Goal: Task Accomplishment & Management: Complete application form

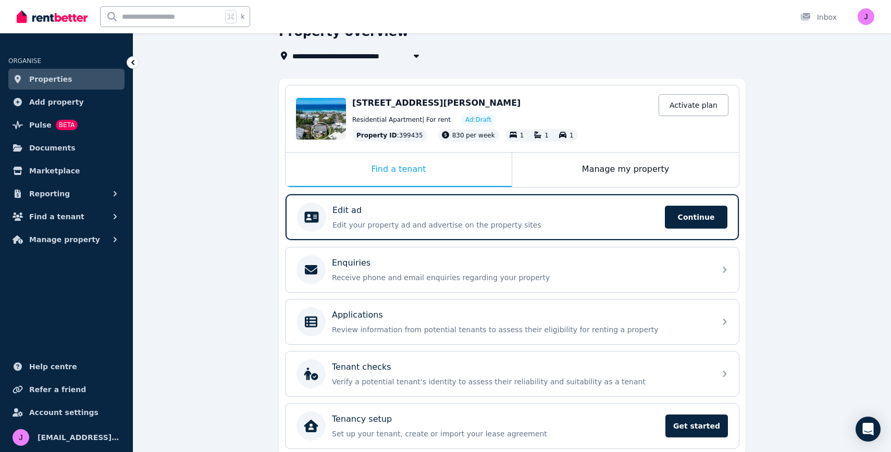
scroll to position [96, 0]
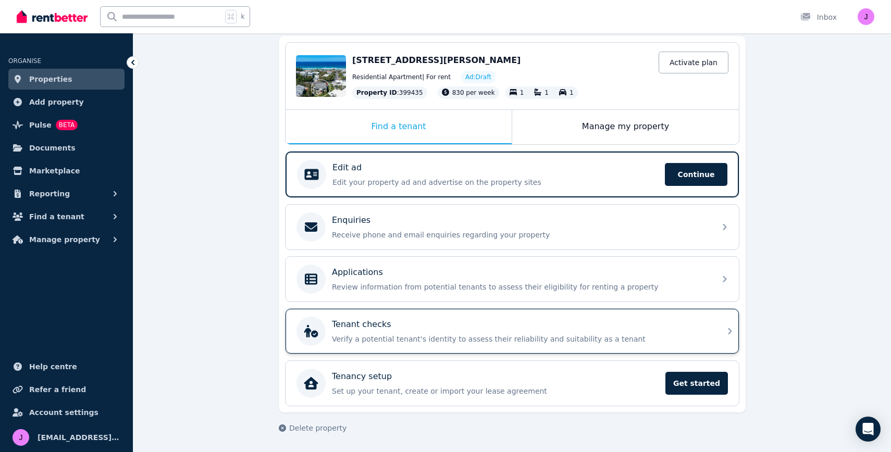
click at [442, 337] on p "Verify a potential tenant's identity to assess their reliability and suitabilit…" at bounding box center [520, 339] width 377 height 10
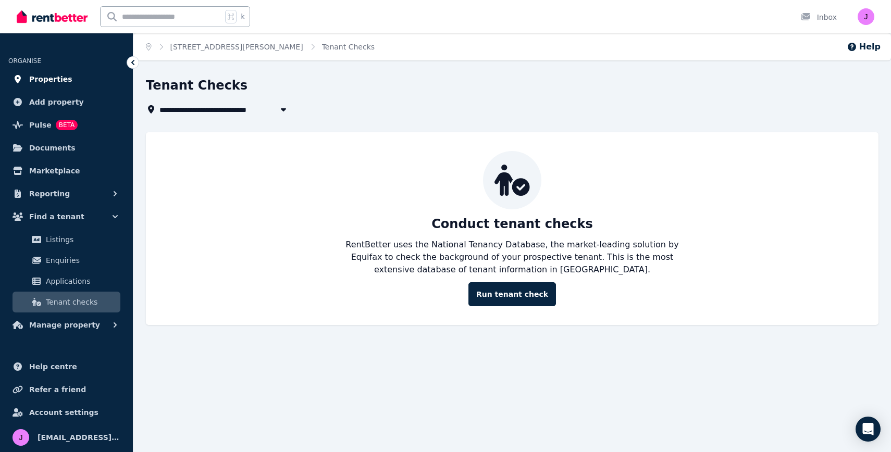
click at [59, 79] on span "Properties" at bounding box center [50, 79] width 43 height 13
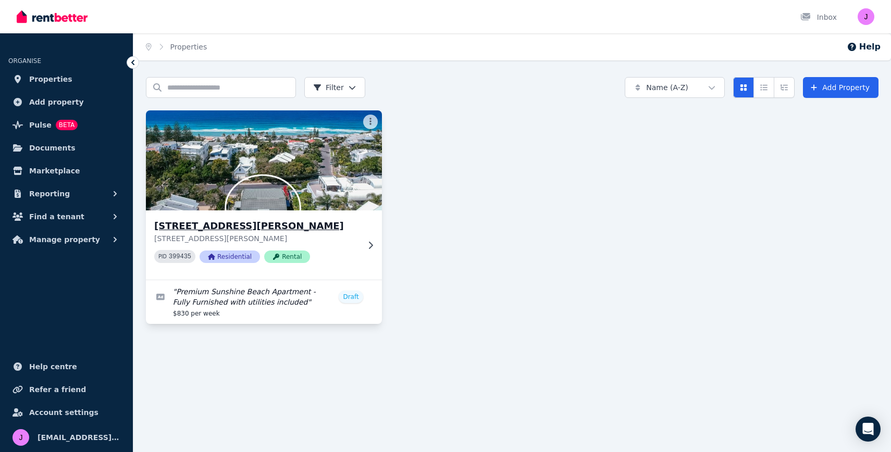
click at [333, 232] on h3 "1/17 Henderson St, Sunshine Beach" at bounding box center [256, 226] width 205 height 15
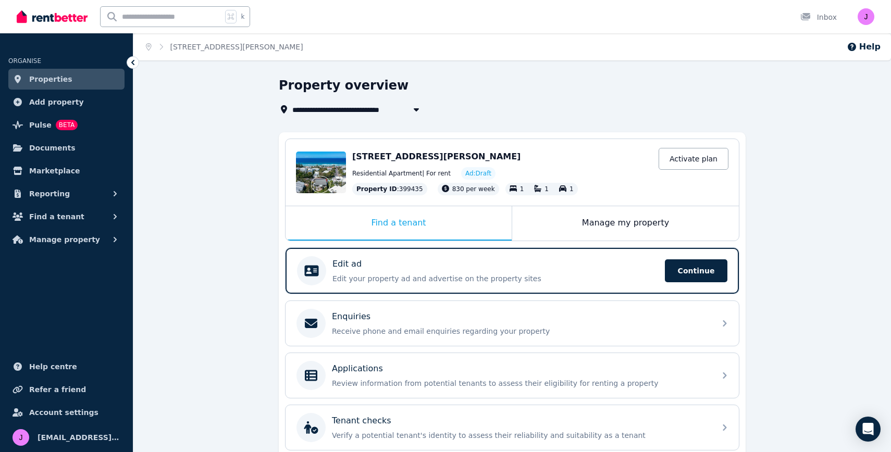
click at [61, 80] on span "Properties" at bounding box center [50, 79] width 43 height 13
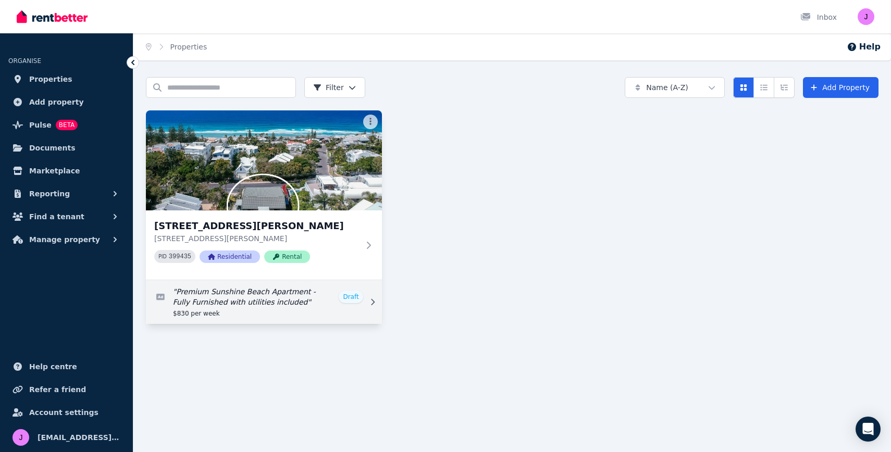
click at [301, 296] on link "Edit listing: Premium Sunshine Beach Apartment - Fully Furnished with utilities…" at bounding box center [264, 302] width 236 height 44
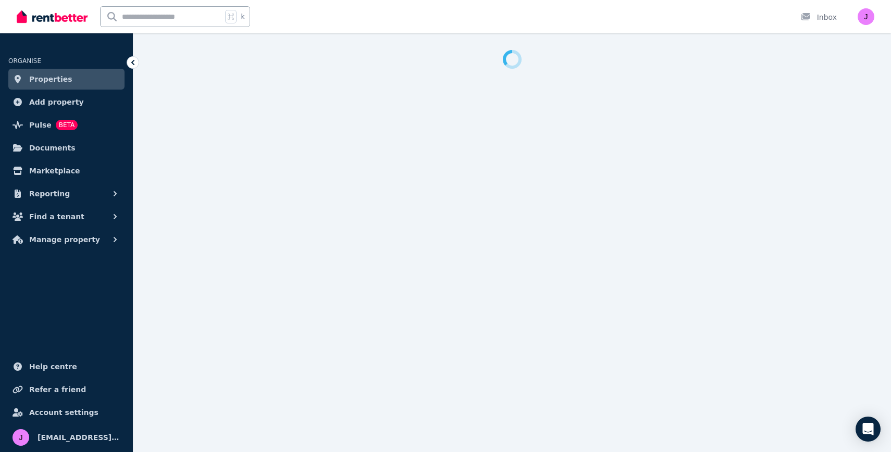
select select "***"
select select "**********"
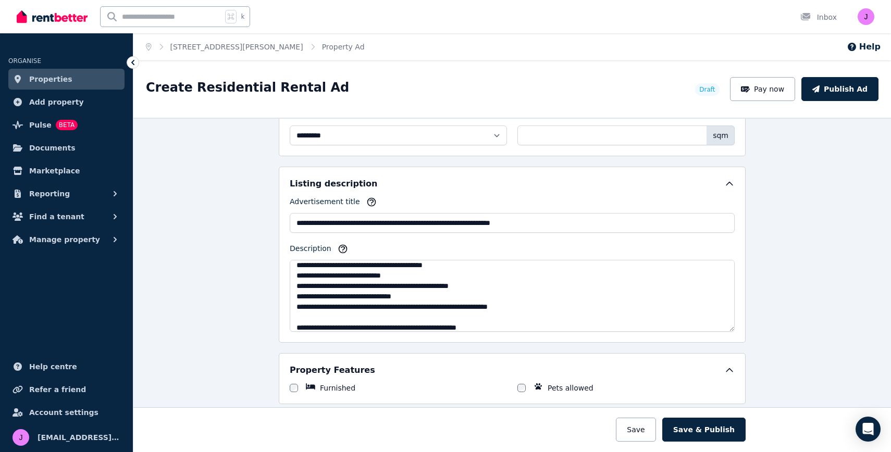
scroll to position [115, 0]
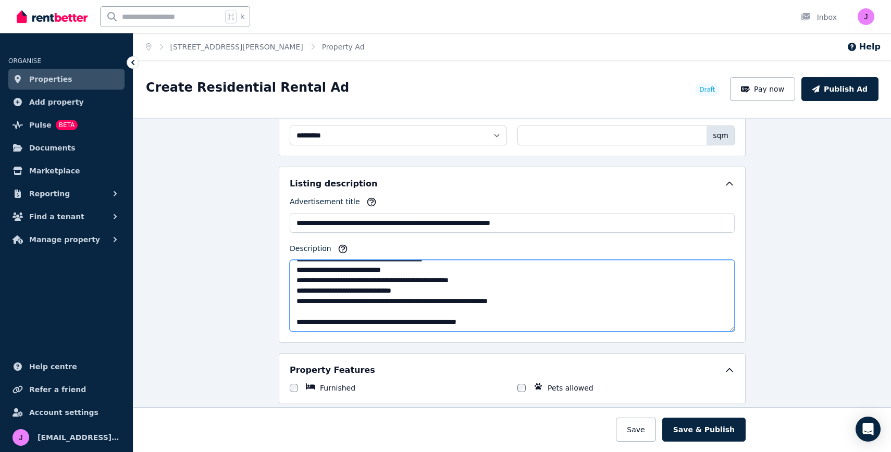
click at [526, 321] on textarea "Description" at bounding box center [512, 296] width 445 height 72
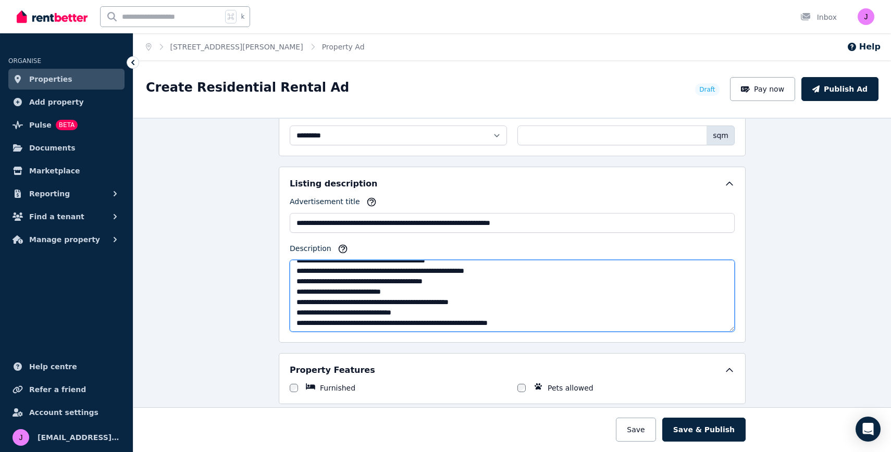
scroll to position [95, 0]
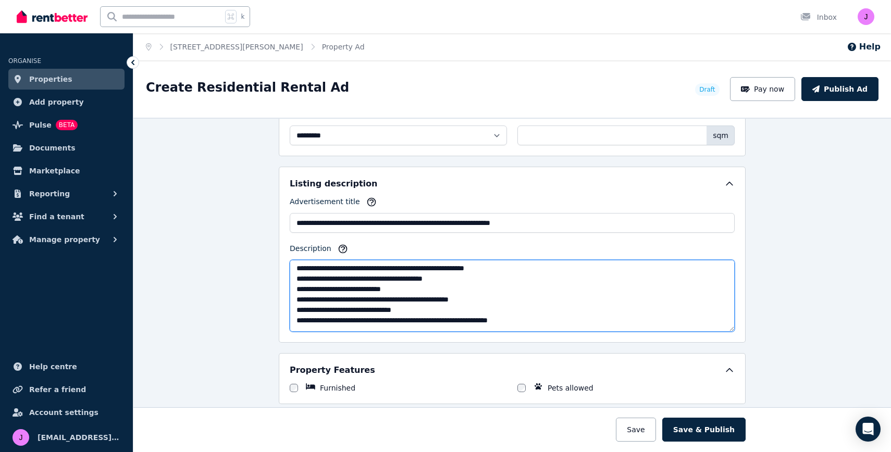
click at [324, 298] on textarea "Description" at bounding box center [512, 296] width 445 height 72
drag, startPoint x: 469, startPoint y: 300, endPoint x: 295, endPoint y: 295, distance: 173.5
click at [295, 295] on textarea "Description" at bounding box center [512, 296] width 445 height 72
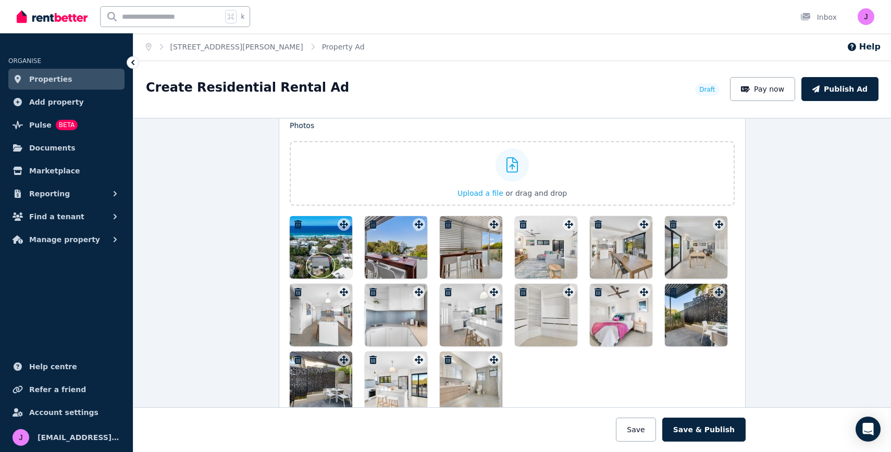
scroll to position [1280, 0]
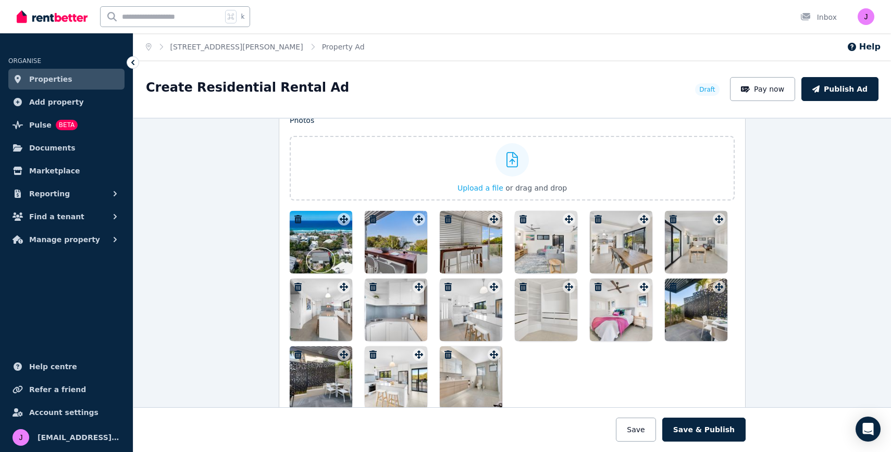
type textarea "**********"
click at [705, 250] on div at bounding box center [696, 242] width 63 height 63
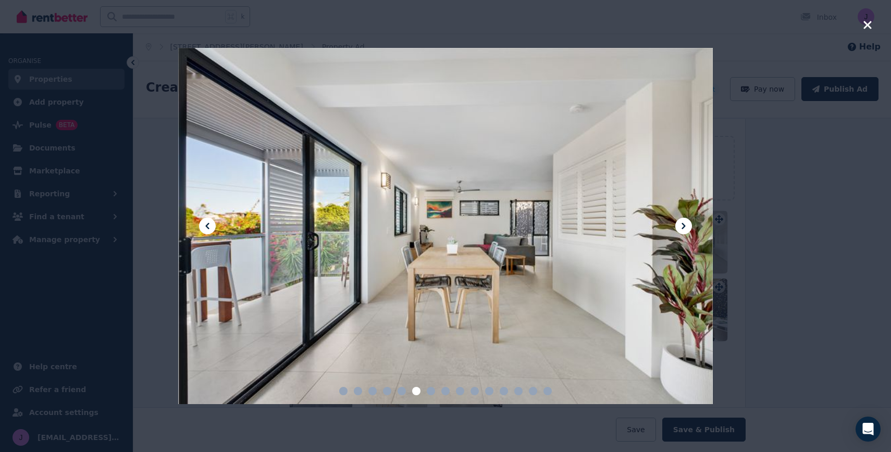
click at [429, 390] on span at bounding box center [431, 391] width 8 height 8
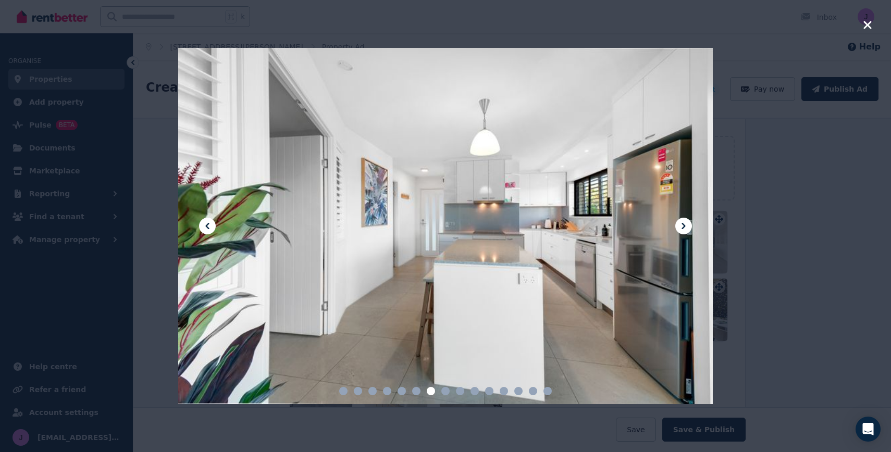
click at [684, 225] on icon at bounding box center [683, 226] width 13 height 13
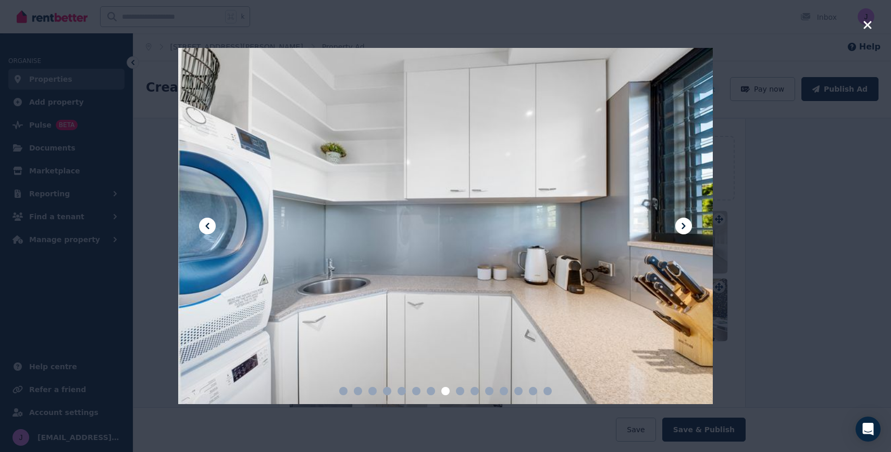
click at [684, 225] on icon at bounding box center [683, 226] width 13 height 13
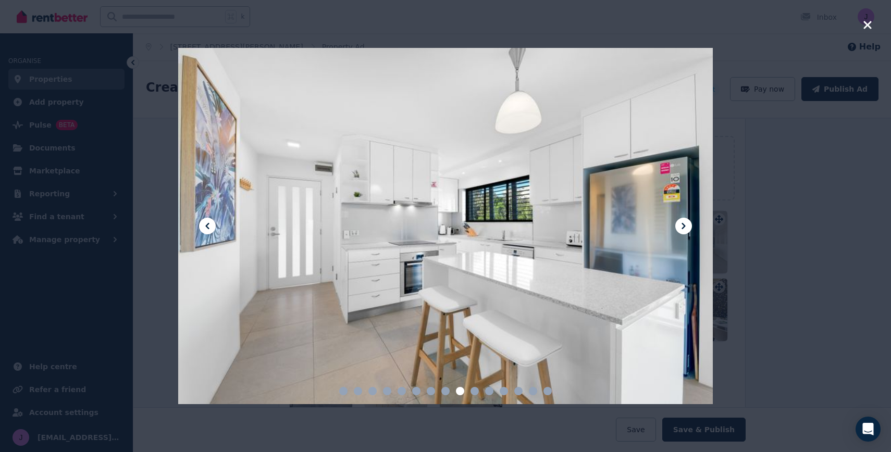
click at [684, 225] on icon at bounding box center [683, 226] width 13 height 13
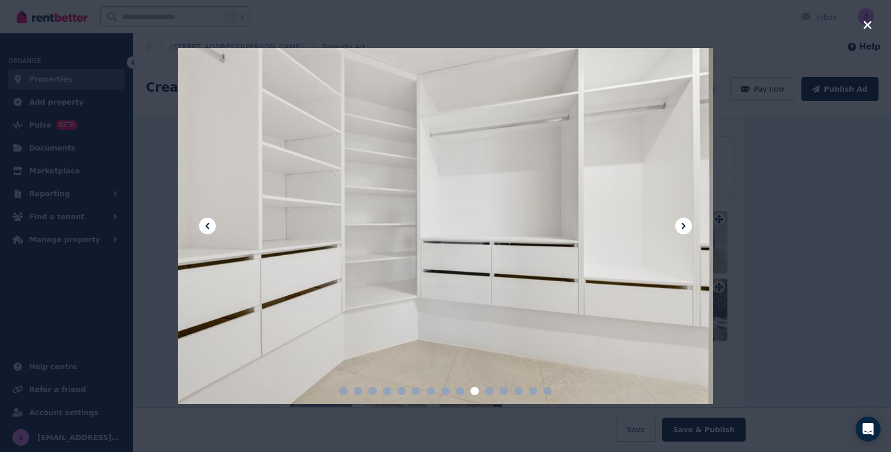
click at [684, 225] on icon at bounding box center [683, 226] width 13 height 13
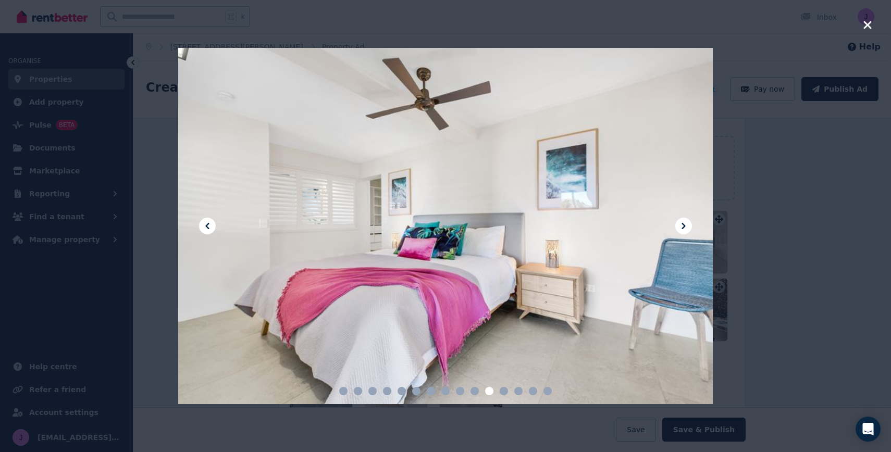
click at [684, 225] on icon at bounding box center [683, 226] width 13 height 13
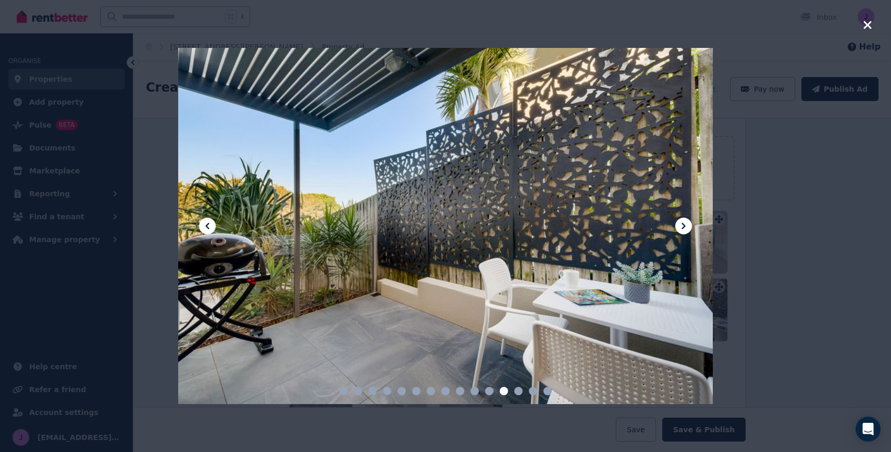
click at [684, 225] on icon at bounding box center [683, 226] width 13 height 13
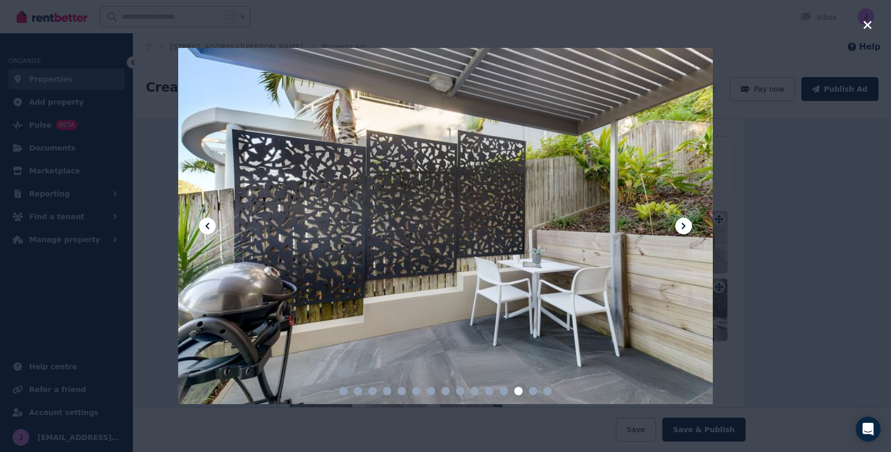
click at [684, 225] on icon at bounding box center [683, 226] width 13 height 13
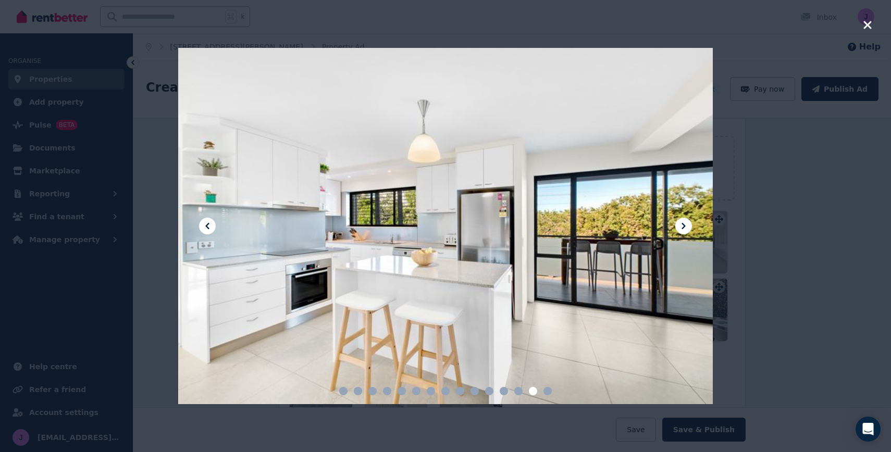
click at [684, 225] on icon at bounding box center [683, 226] width 13 height 13
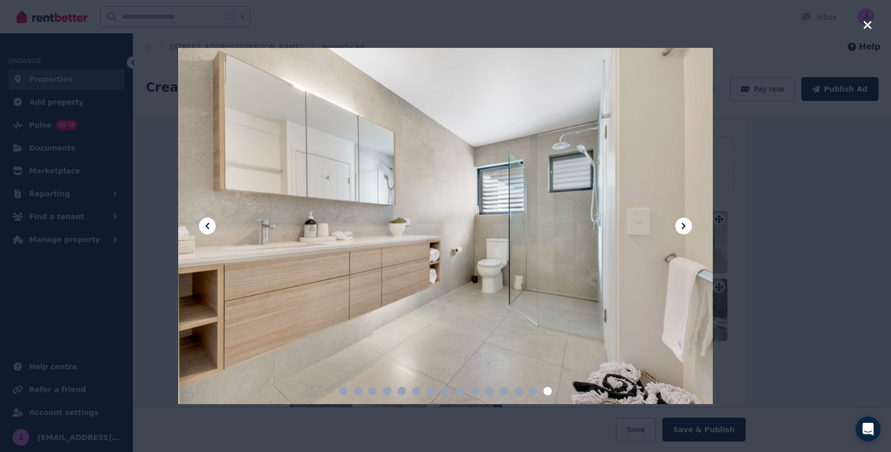
click at [684, 225] on icon at bounding box center [683, 226] width 13 height 13
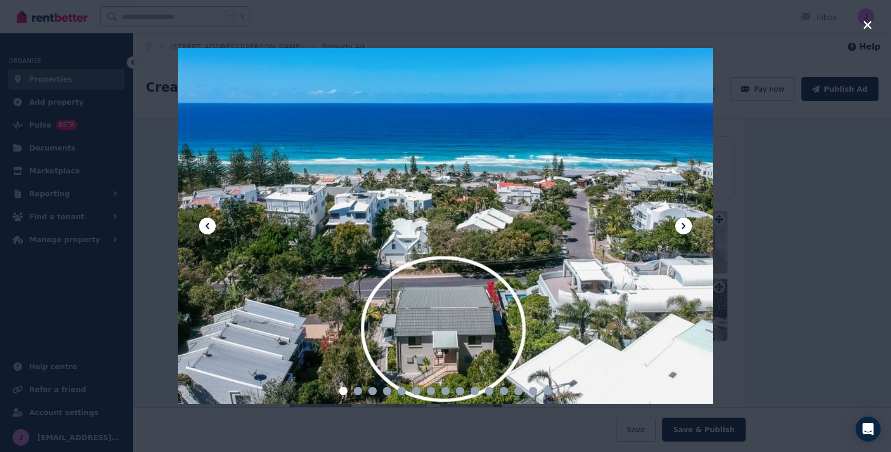
click at [684, 224] on icon at bounding box center [683, 226] width 13 height 13
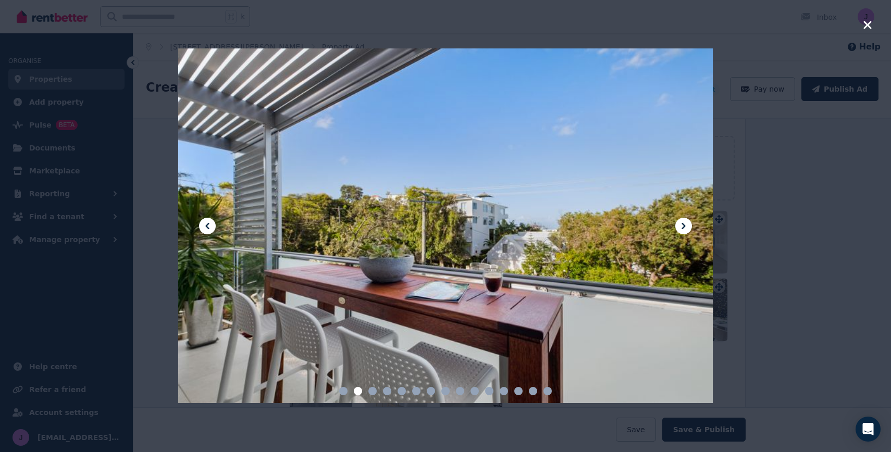
click at [684, 224] on icon at bounding box center [683, 226] width 13 height 13
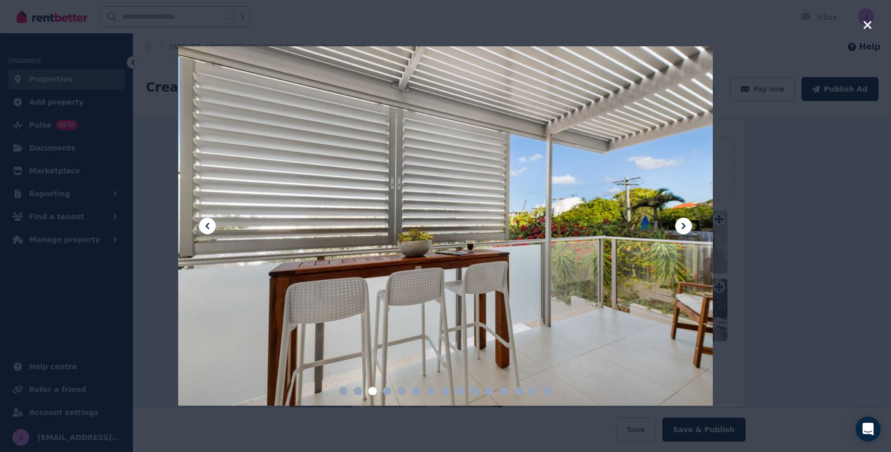
click at [684, 224] on icon at bounding box center [683, 226] width 13 height 13
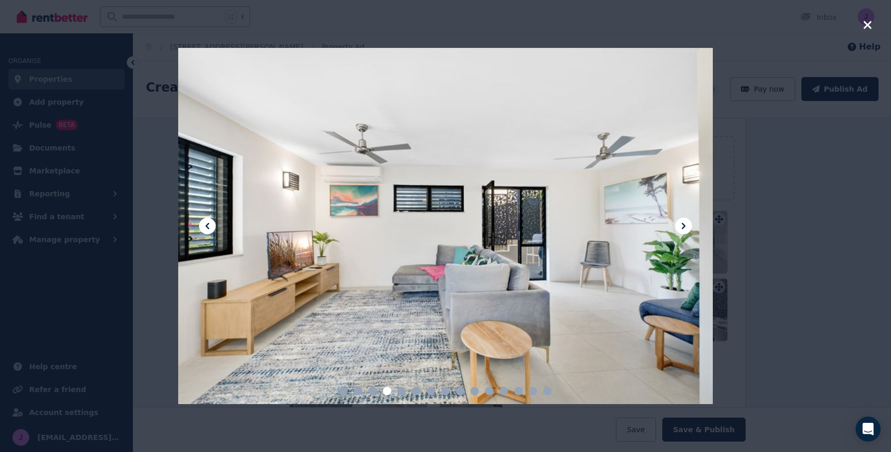
click at [684, 224] on icon at bounding box center [683, 226] width 13 height 13
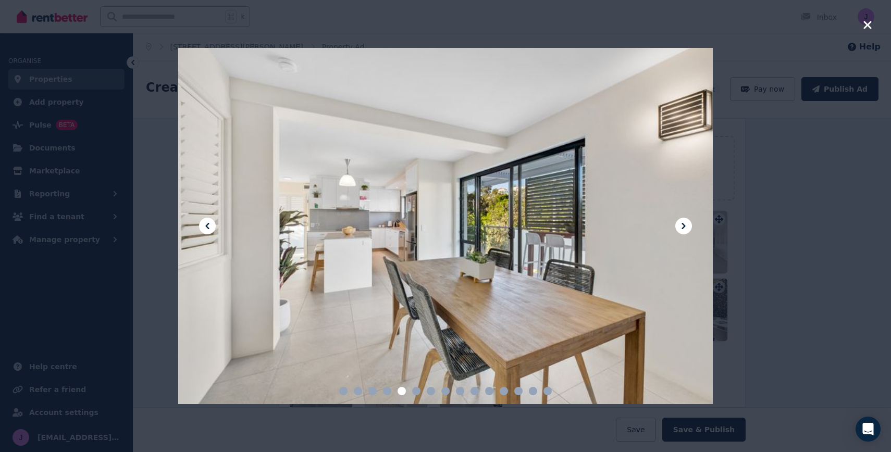
click at [684, 224] on icon at bounding box center [683, 226] width 13 height 13
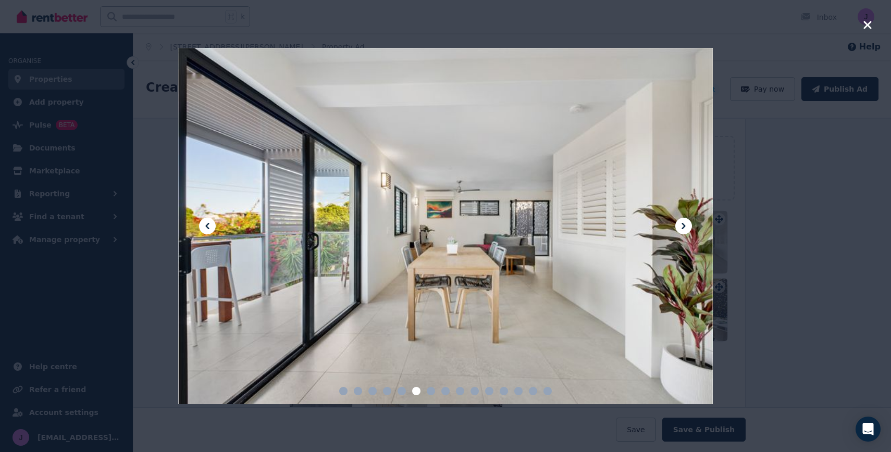
click at [684, 224] on icon at bounding box center [683, 226] width 13 height 13
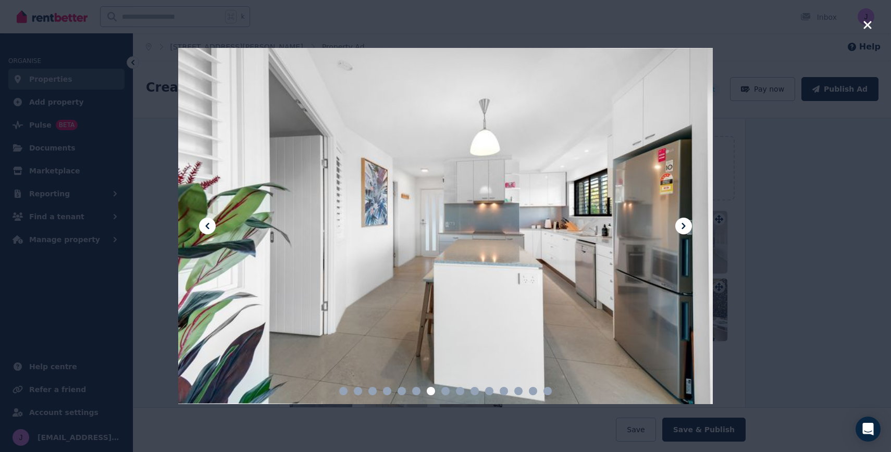
click at [684, 224] on icon at bounding box center [683, 226] width 13 height 13
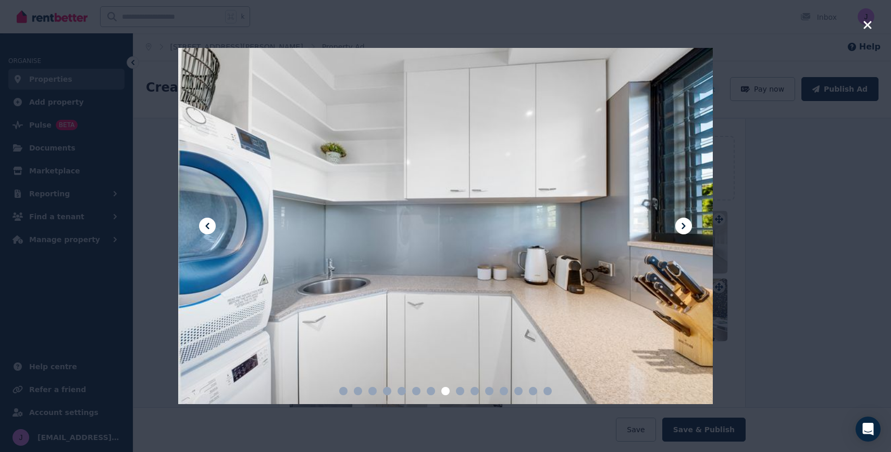
click at [684, 224] on icon at bounding box center [683, 226] width 13 height 13
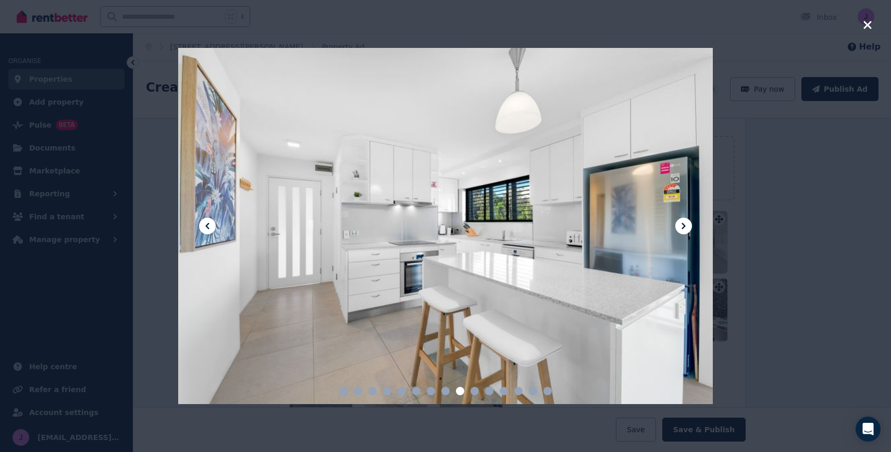
click at [684, 224] on icon at bounding box center [683, 226] width 13 height 13
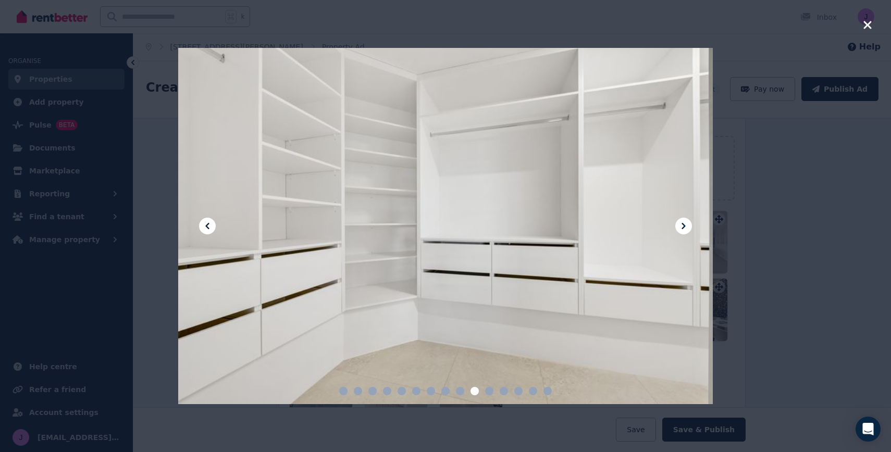
click at [684, 224] on icon at bounding box center [683, 226] width 13 height 13
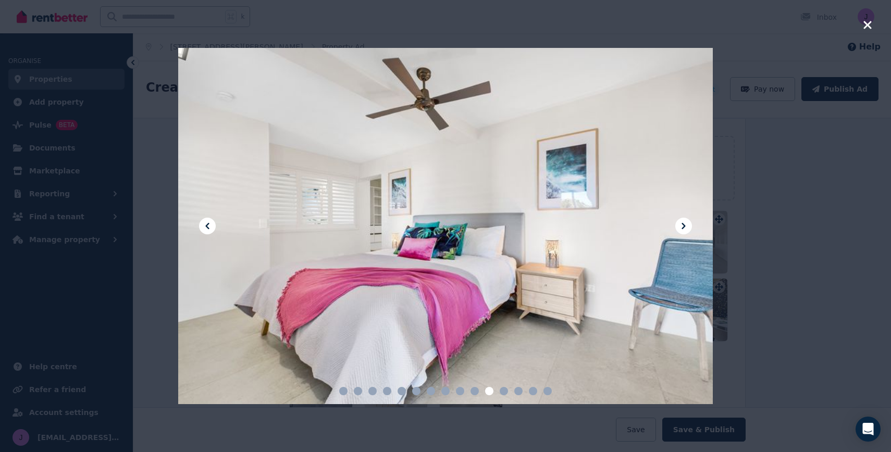
click at [684, 224] on icon at bounding box center [683, 226] width 13 height 13
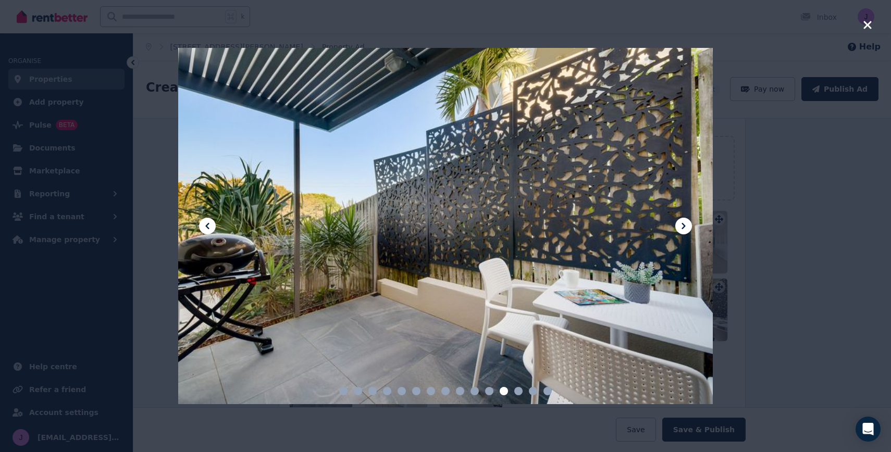
click at [684, 224] on icon at bounding box center [683, 226] width 13 height 13
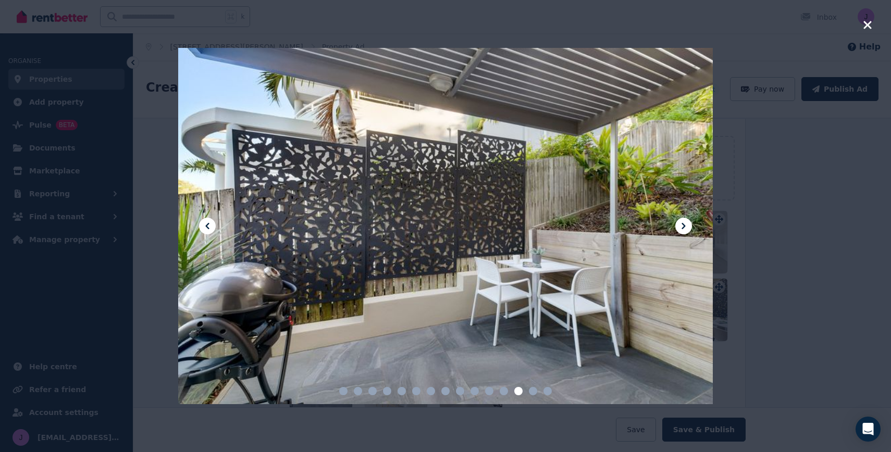
click at [684, 224] on icon at bounding box center [683, 226] width 13 height 13
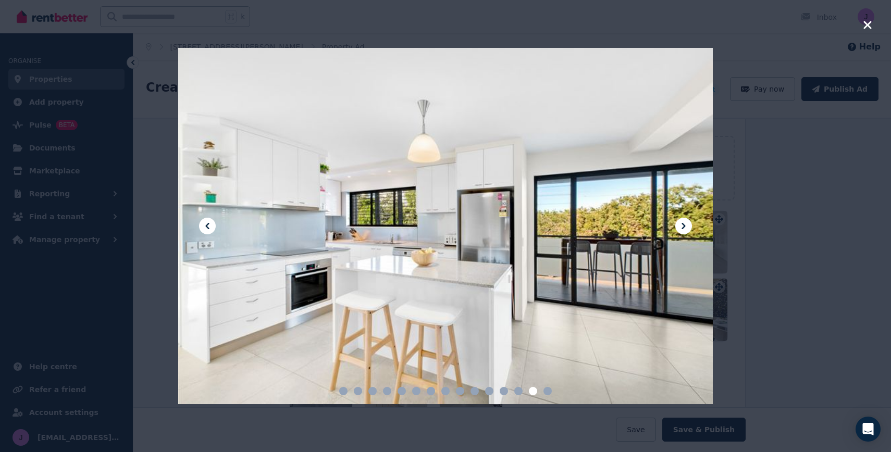
click at [684, 224] on icon at bounding box center [683, 226] width 13 height 13
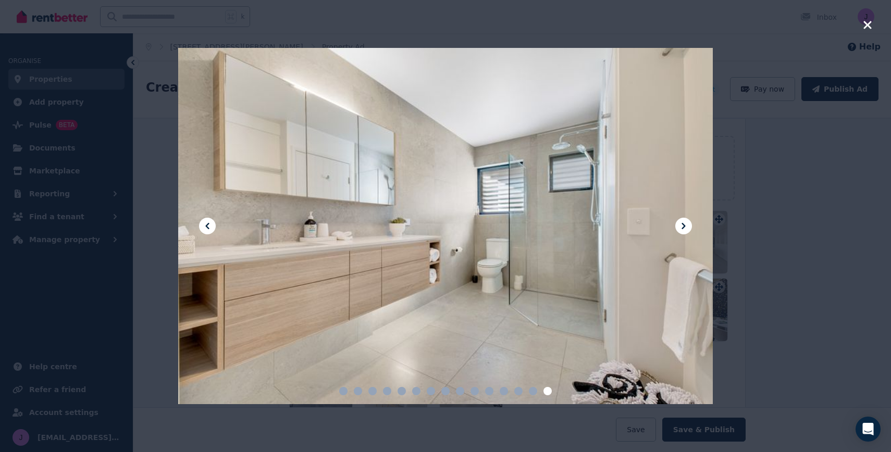
click at [684, 224] on icon at bounding box center [683, 226] width 13 height 13
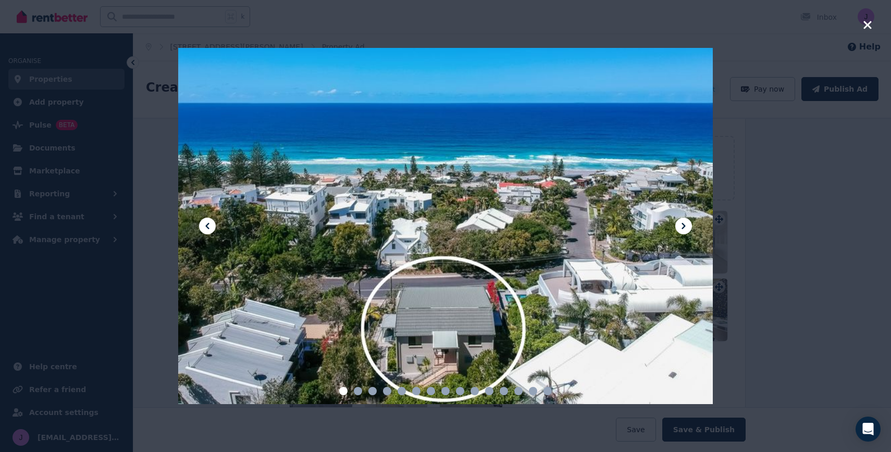
click at [681, 228] on icon at bounding box center [683, 226] width 4 height 6
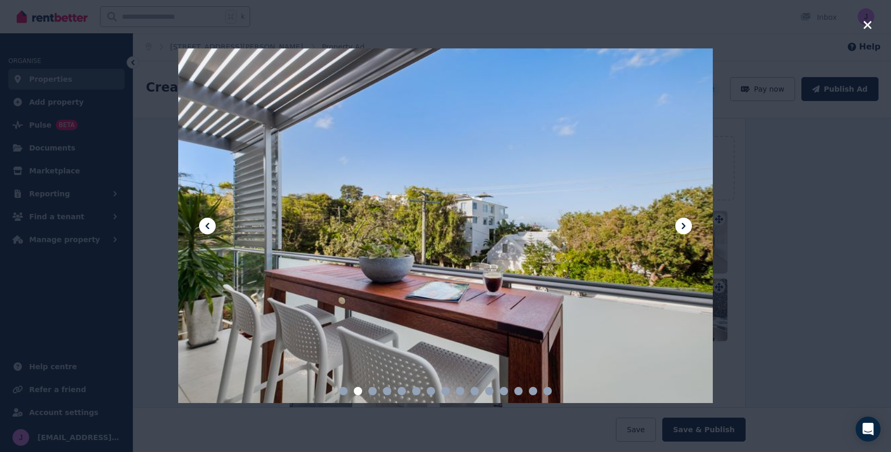
click at [685, 228] on icon at bounding box center [683, 226] width 13 height 13
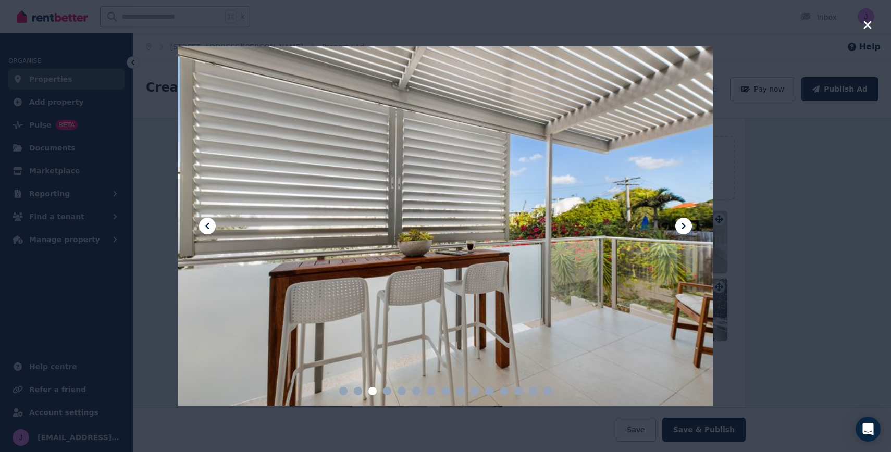
click at [682, 225] on icon at bounding box center [683, 226] width 13 height 13
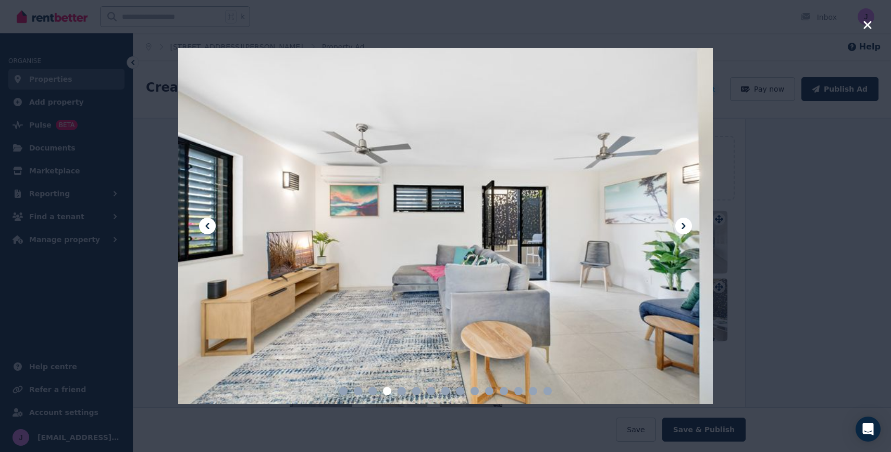
click at [682, 225] on icon at bounding box center [683, 226] width 13 height 13
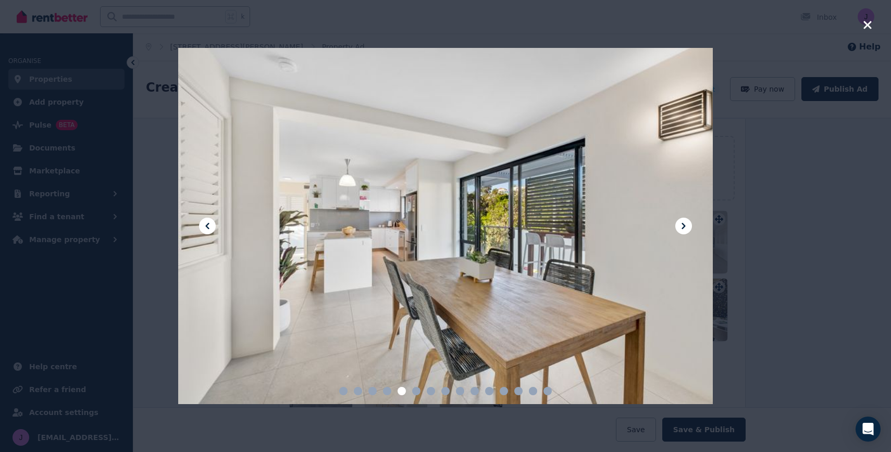
click at [682, 225] on icon at bounding box center [683, 226] width 13 height 13
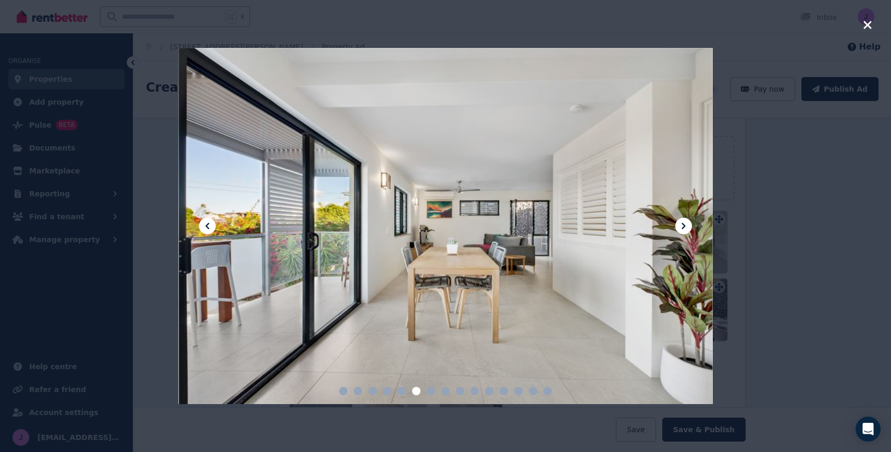
click at [682, 225] on icon at bounding box center [683, 226] width 13 height 13
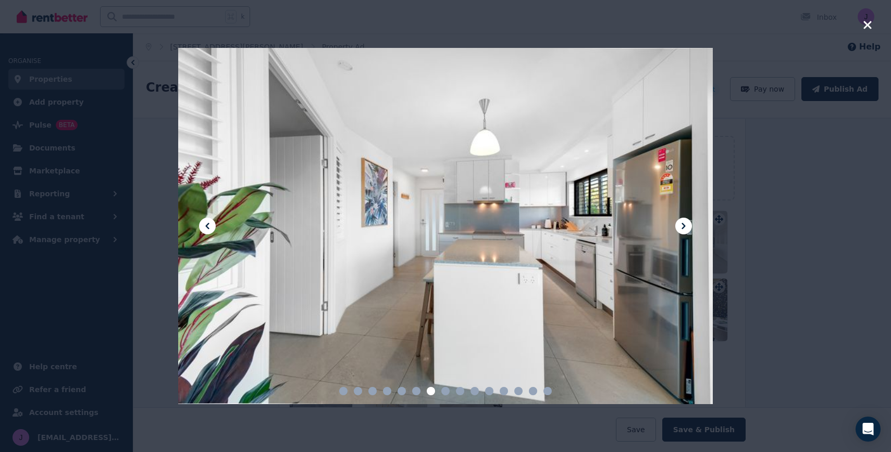
click at [685, 225] on icon at bounding box center [683, 226] width 4 height 6
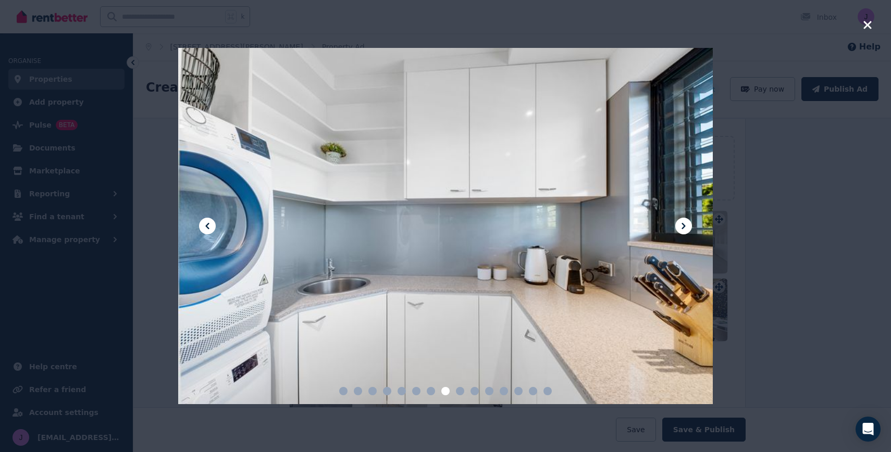
click at [685, 225] on icon at bounding box center [683, 226] width 4 height 6
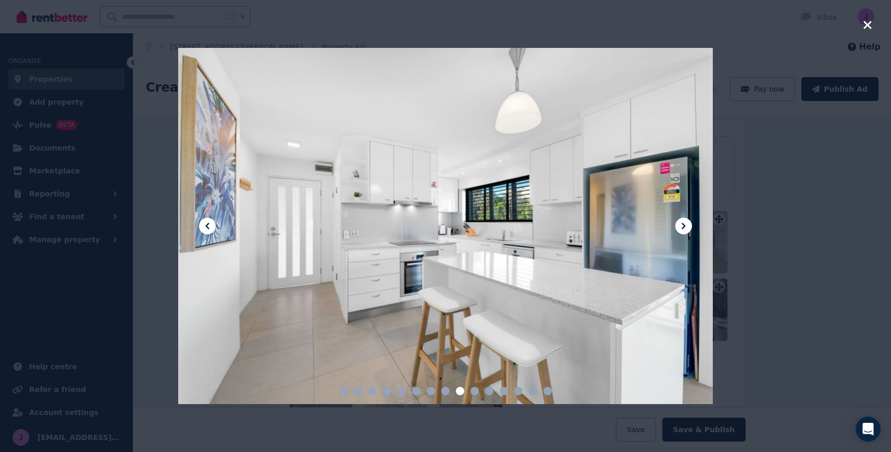
click at [685, 225] on icon at bounding box center [683, 226] width 4 height 6
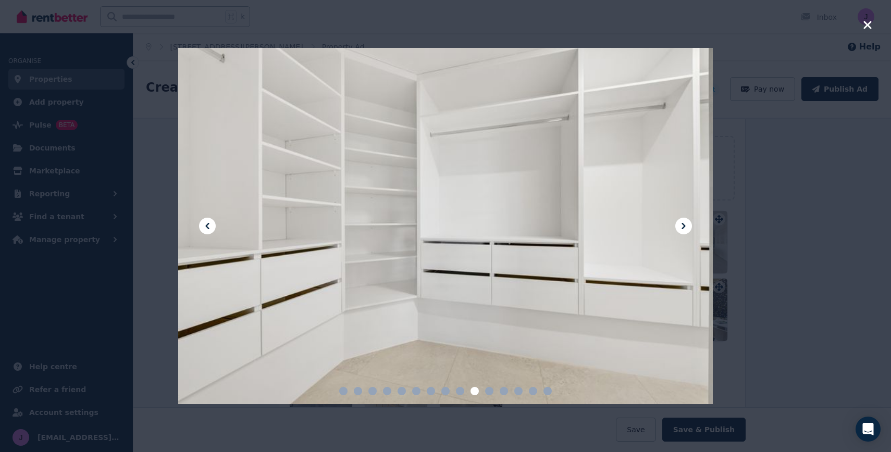
click at [685, 225] on icon at bounding box center [683, 226] width 4 height 6
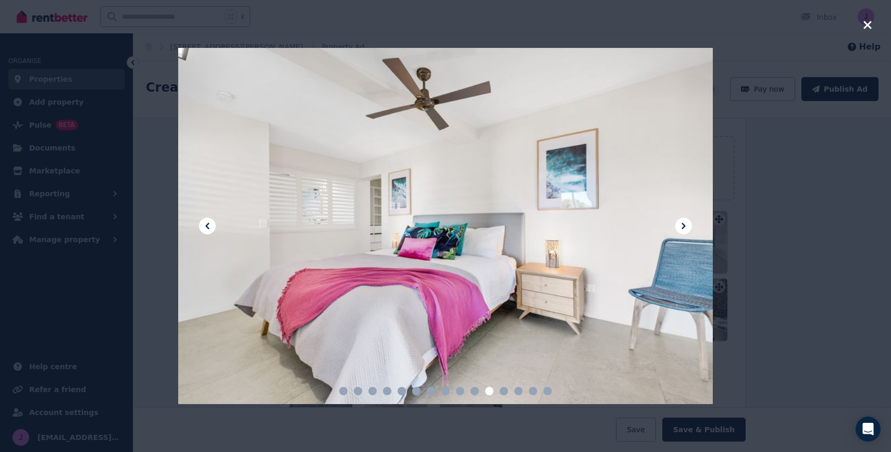
click at [685, 225] on icon at bounding box center [683, 226] width 4 height 6
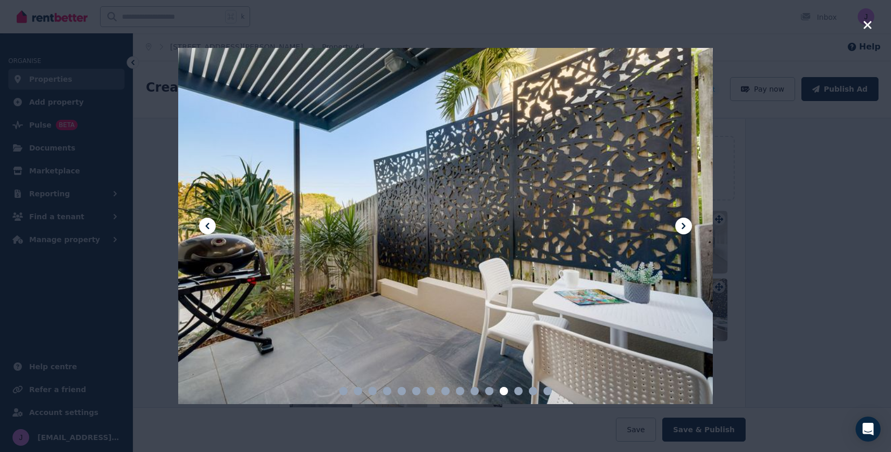
click at [685, 225] on icon at bounding box center [683, 226] width 4 height 6
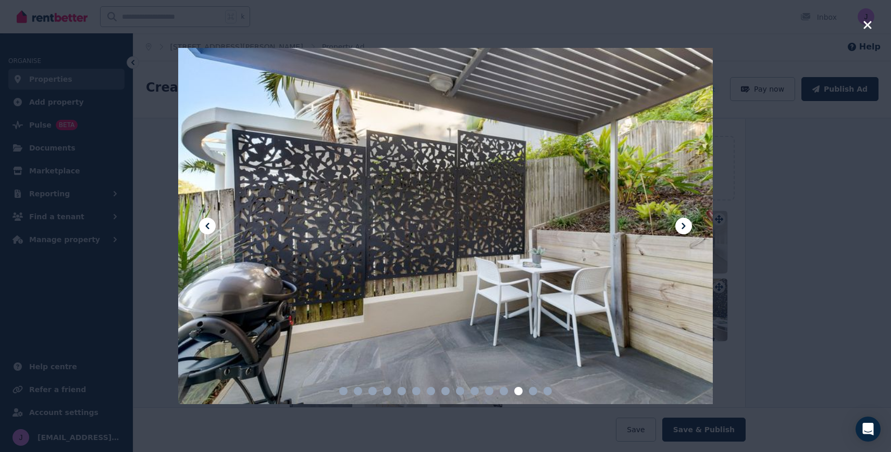
click at [685, 225] on icon at bounding box center [683, 226] width 4 height 6
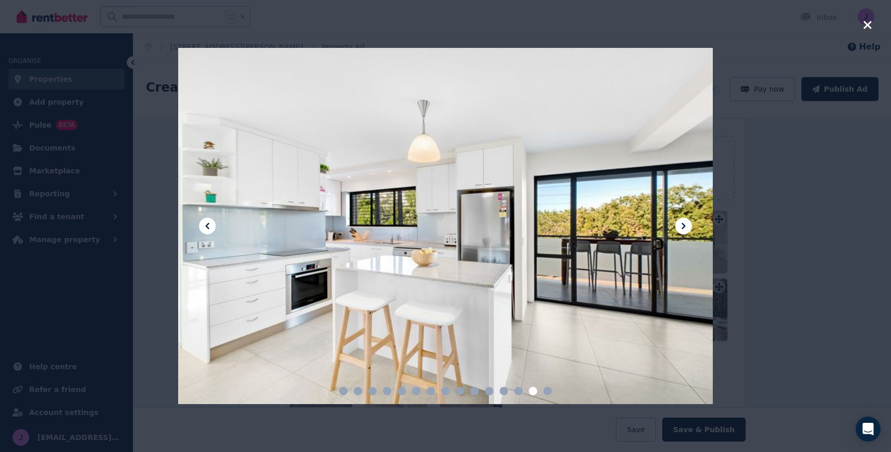
click at [685, 225] on icon at bounding box center [683, 226] width 4 height 6
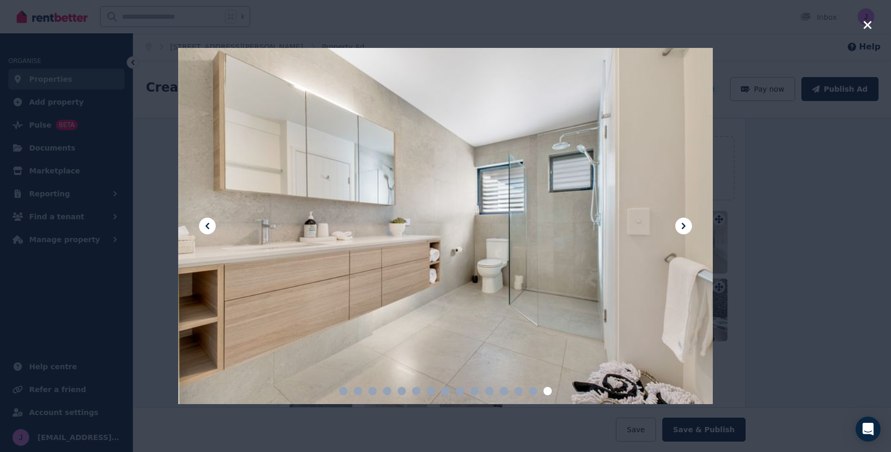
click at [685, 225] on icon at bounding box center [683, 226] width 4 height 6
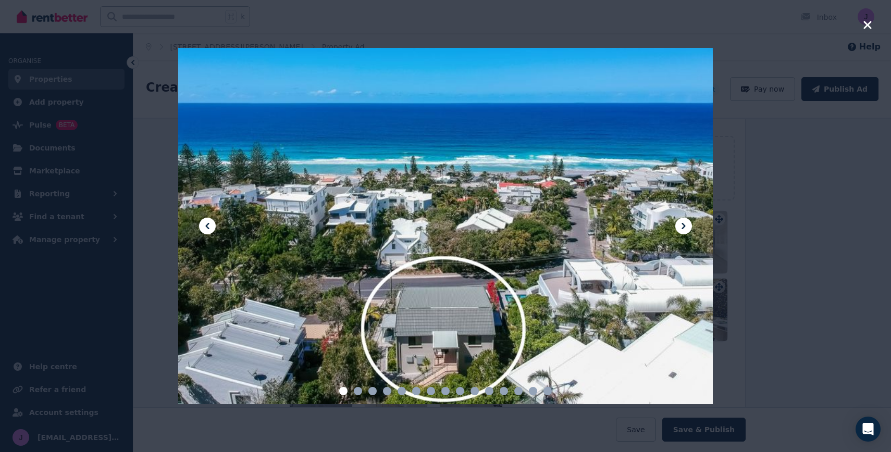
click at [685, 225] on icon at bounding box center [683, 226] width 4 height 6
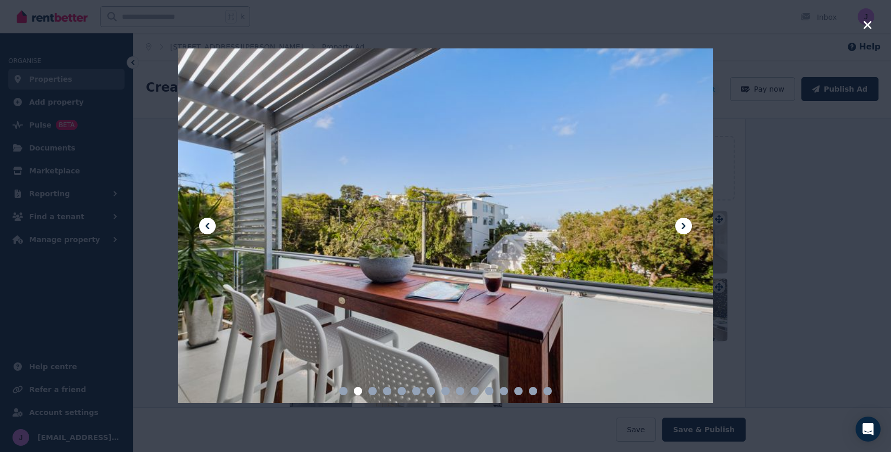
click at [867, 22] on icon "button" at bounding box center [867, 25] width 9 height 13
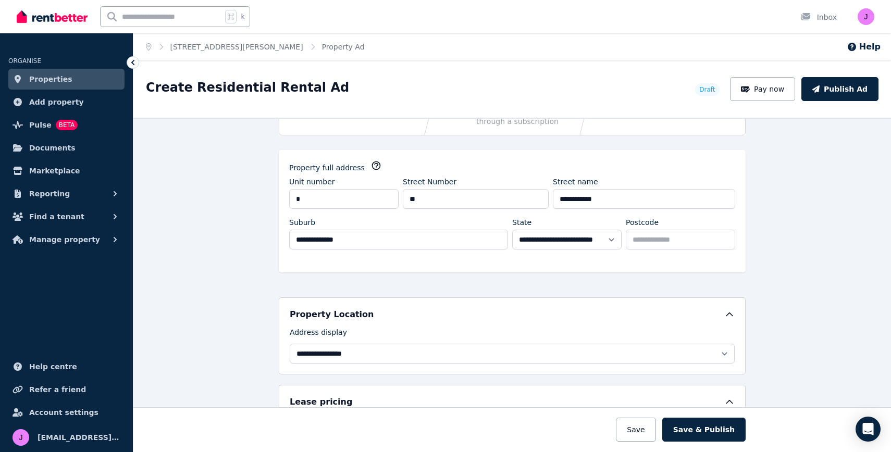
scroll to position [71, 0]
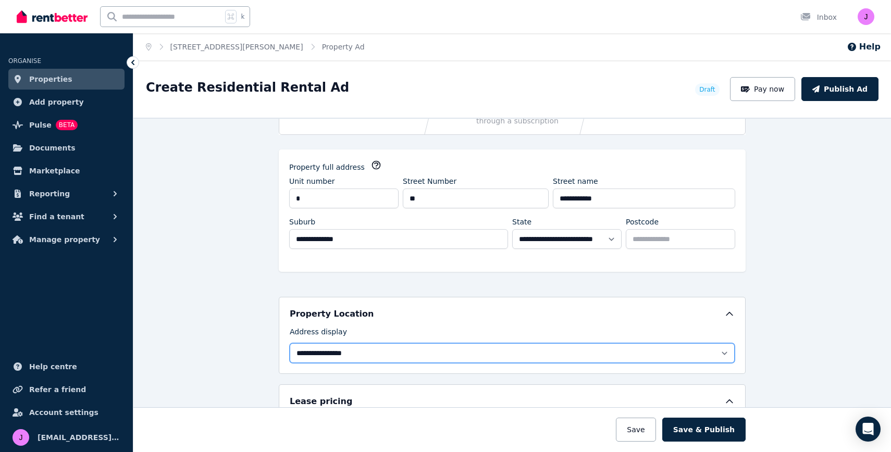
click at [722, 352] on select "**********" at bounding box center [512, 353] width 445 height 20
select select "**********"
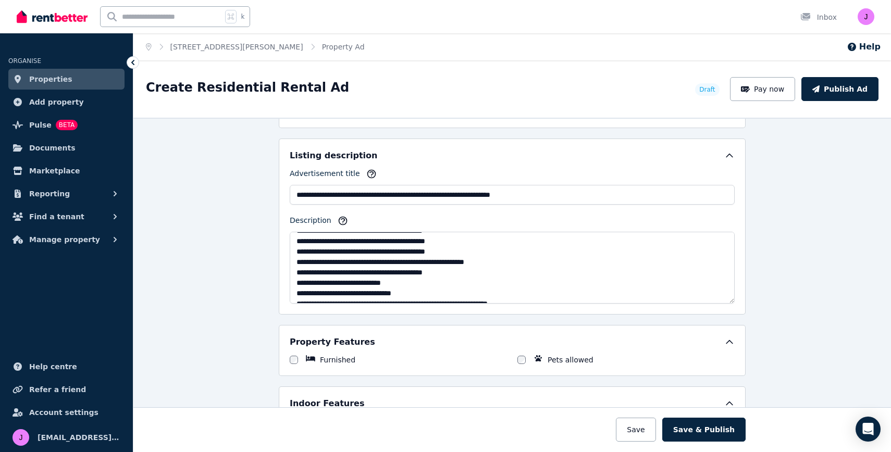
scroll to position [73, 0]
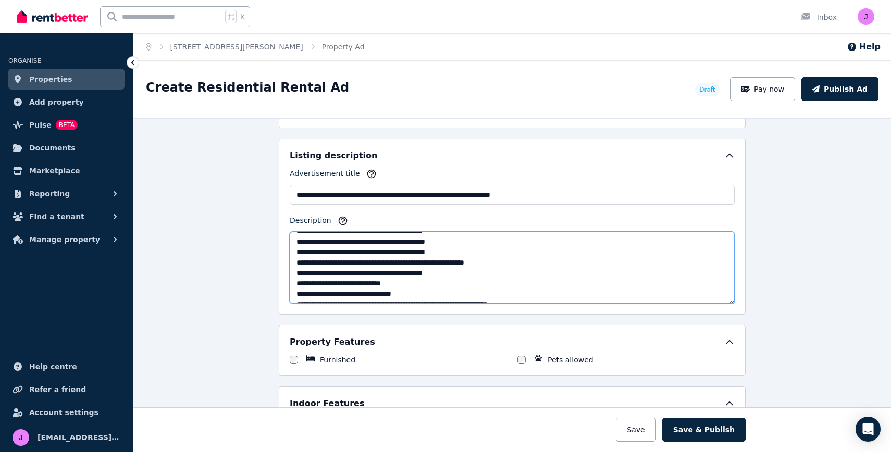
click at [461, 273] on textarea "**********" at bounding box center [512, 268] width 445 height 72
click at [430, 273] on textarea "**********" at bounding box center [512, 268] width 445 height 72
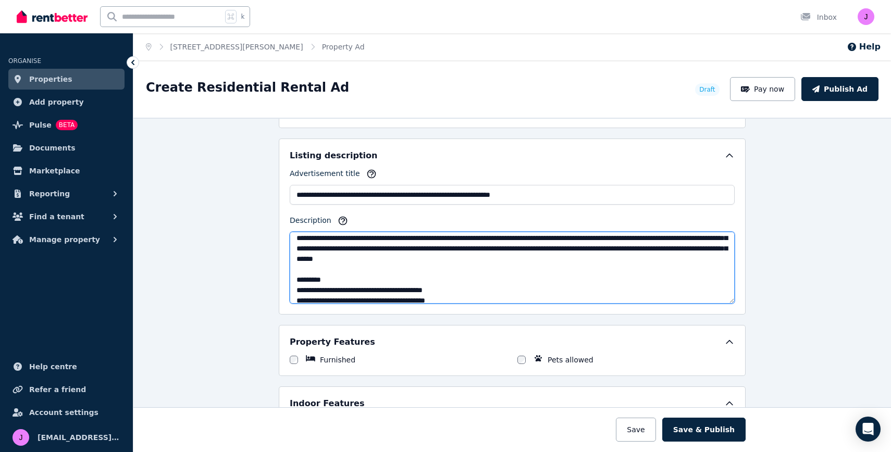
scroll to position [0, 0]
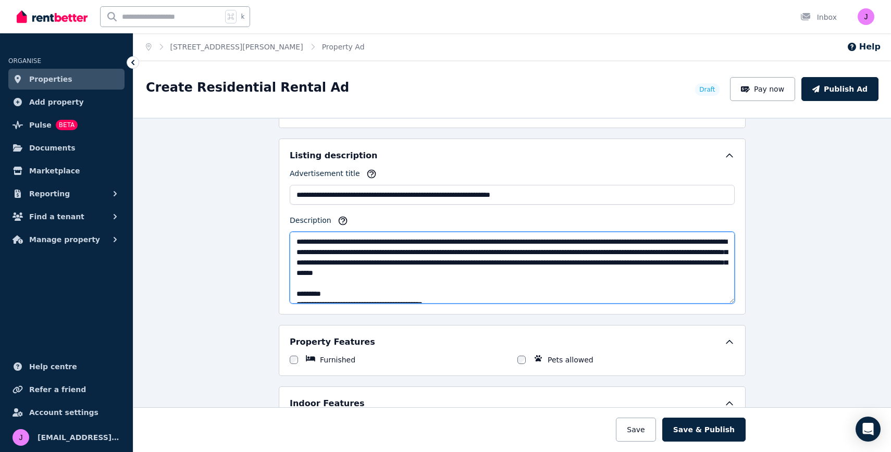
click at [356, 272] on textarea "**********" at bounding box center [512, 268] width 445 height 72
click at [529, 274] on textarea "**********" at bounding box center [512, 268] width 445 height 72
click at [543, 272] on textarea "**********" at bounding box center [512, 268] width 445 height 72
click at [356, 273] on textarea "**********" at bounding box center [512, 268] width 445 height 72
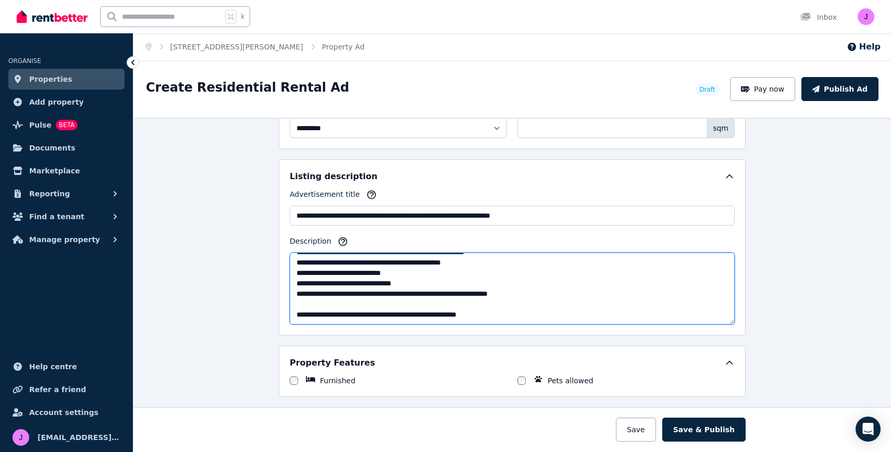
scroll to position [566, 0]
type textarea "**********"
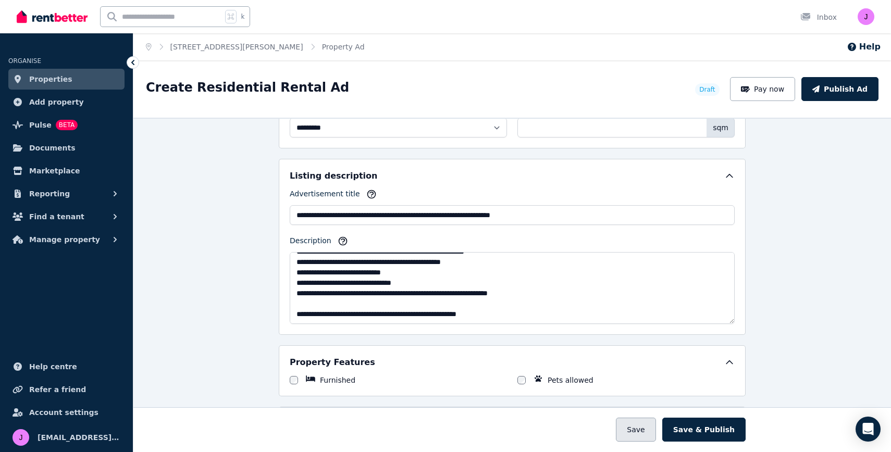
click at [644, 431] on button "Save" at bounding box center [636, 430] width 40 height 24
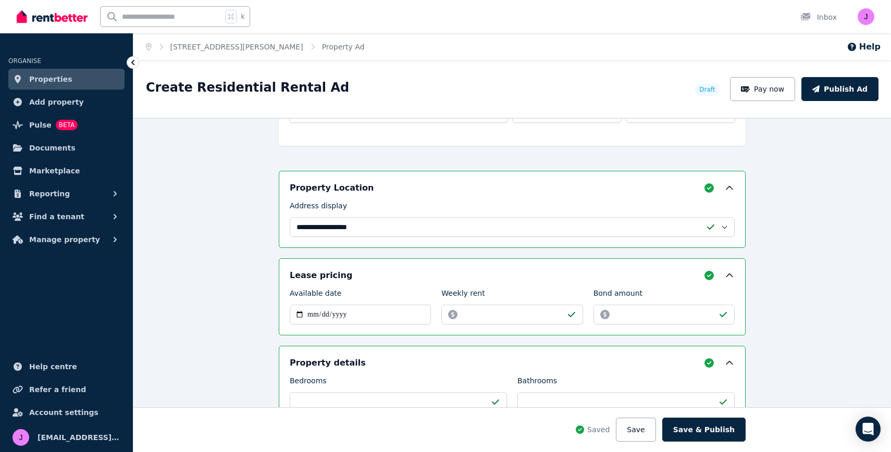
scroll to position [285, 0]
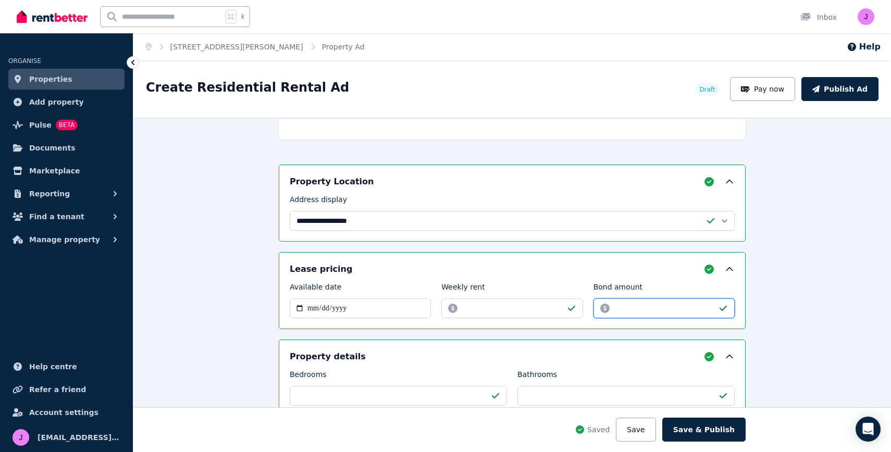
click at [650, 306] on input "*******" at bounding box center [663, 308] width 141 height 20
type input "*"
type input "*******"
click at [825, 288] on div "**********" at bounding box center [511, 285] width 757 height 334
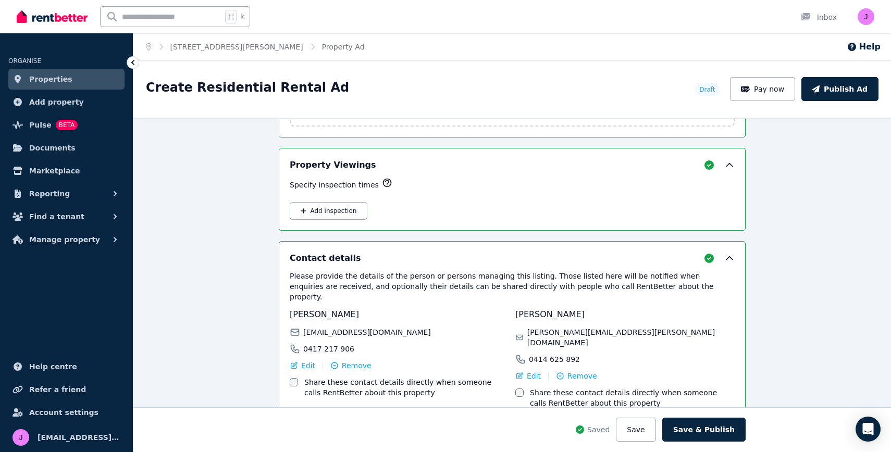
scroll to position [1740, 0]
click at [650, 430] on button "Save" at bounding box center [636, 430] width 40 height 24
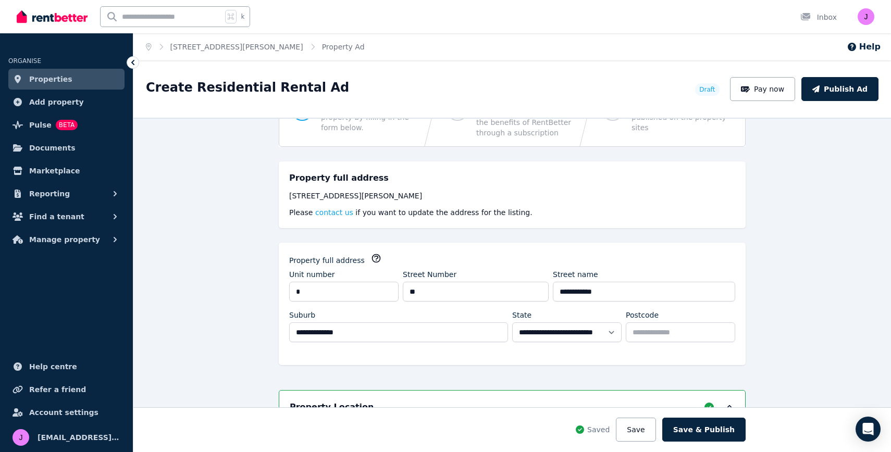
scroll to position [0, 0]
